Goal: Information Seeking & Learning: Learn about a topic

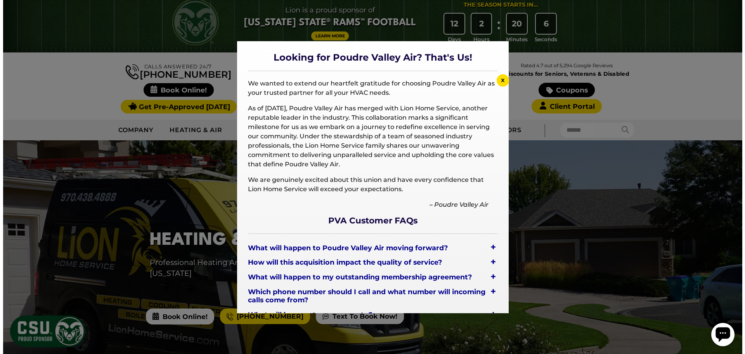
scroll to position [28, 0]
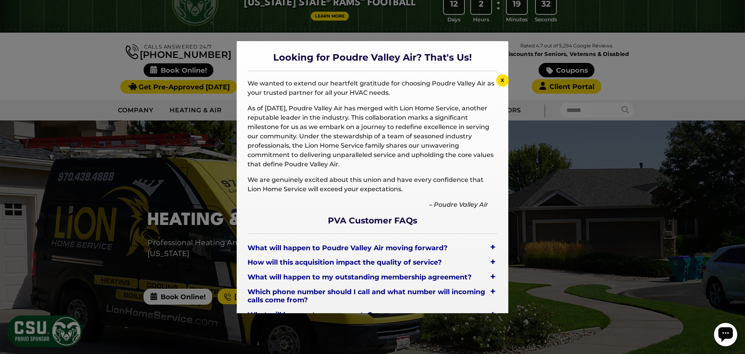
click at [488, 247] on div "+" at bounding box center [492, 246] width 9 height 11
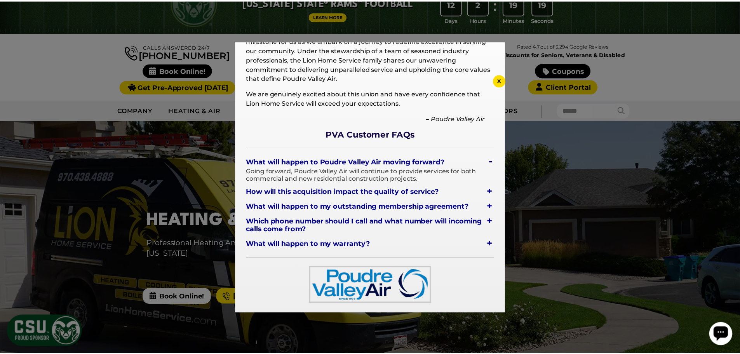
scroll to position [0, 0]
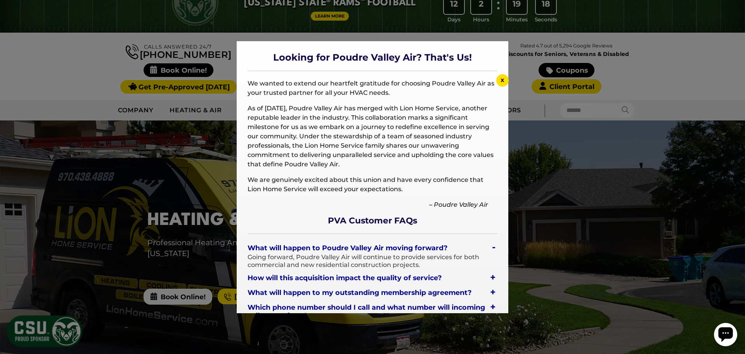
click at [503, 76] on span "x" at bounding box center [503, 79] width 4 height 7
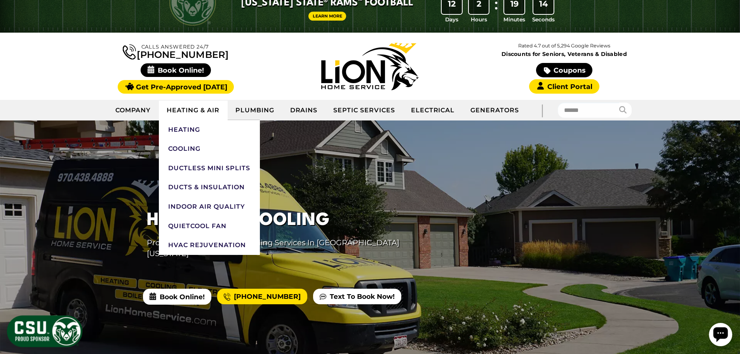
click at [200, 113] on link "Heating & Air" at bounding box center [193, 110] width 68 height 19
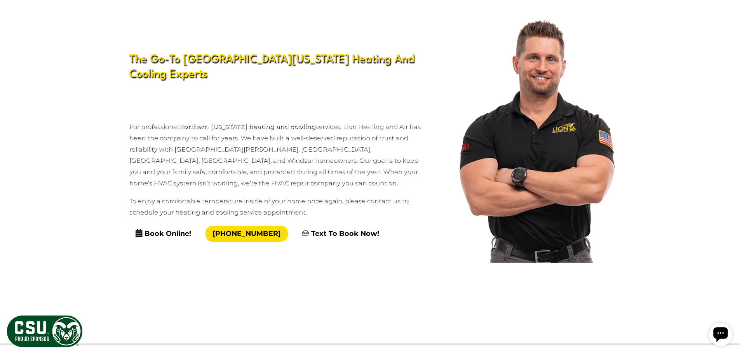
scroll to position [1149, 0]
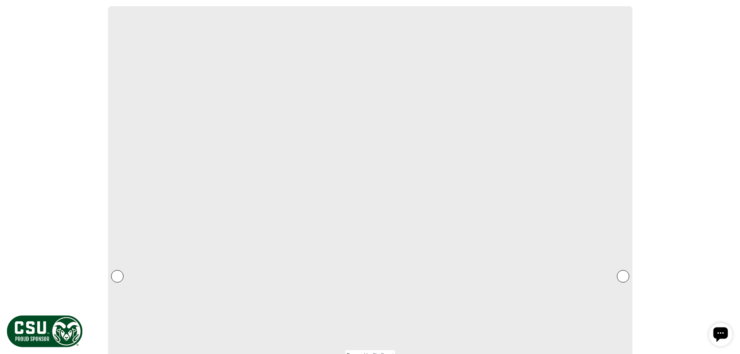
click at [543, 102] on h2 "What heating and air services do you offer for homes?" at bounding box center [370, 115] width 373 height 27
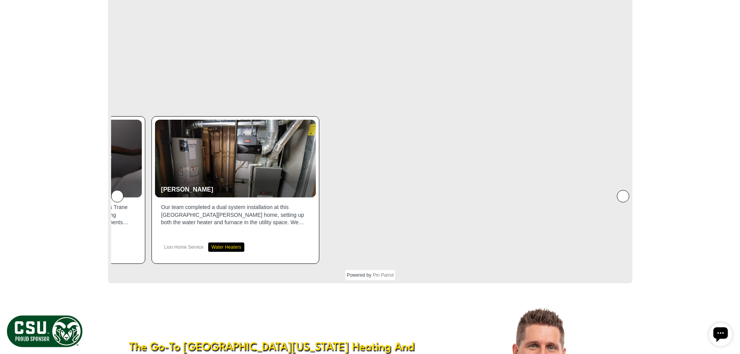
scroll to position [1230, 0]
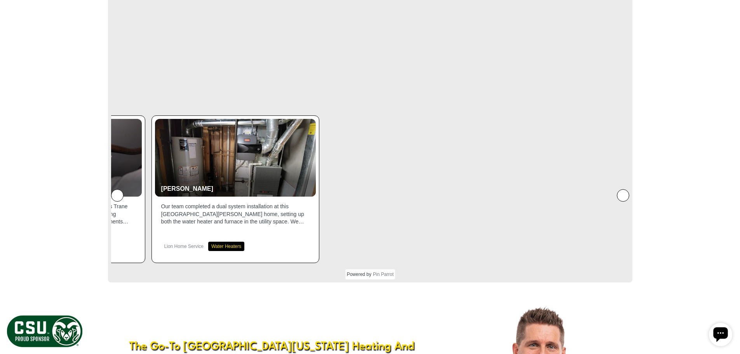
click at [540, 133] on icon at bounding box center [543, 137] width 9 height 9
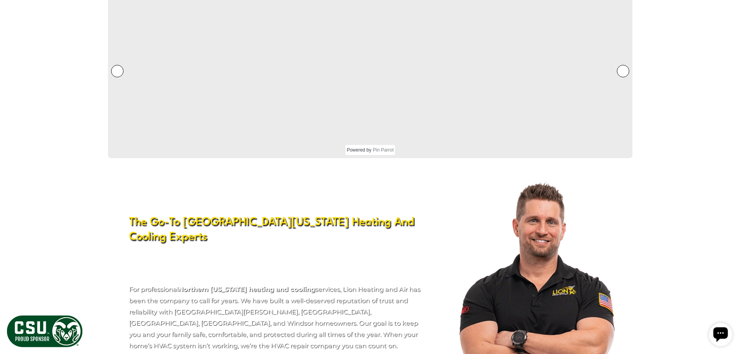
scroll to position [1354, 0]
click at [545, 152] on h2 "What are some signs that my furnace is ready for replacement?" at bounding box center [370, 165] width 373 height 27
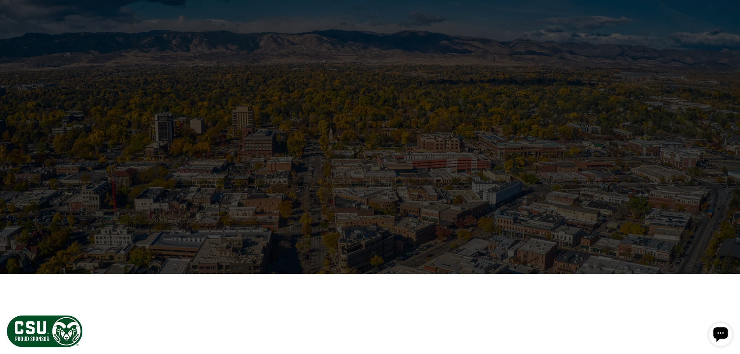
scroll to position [2331, 0]
